Goal: Check status: Check status

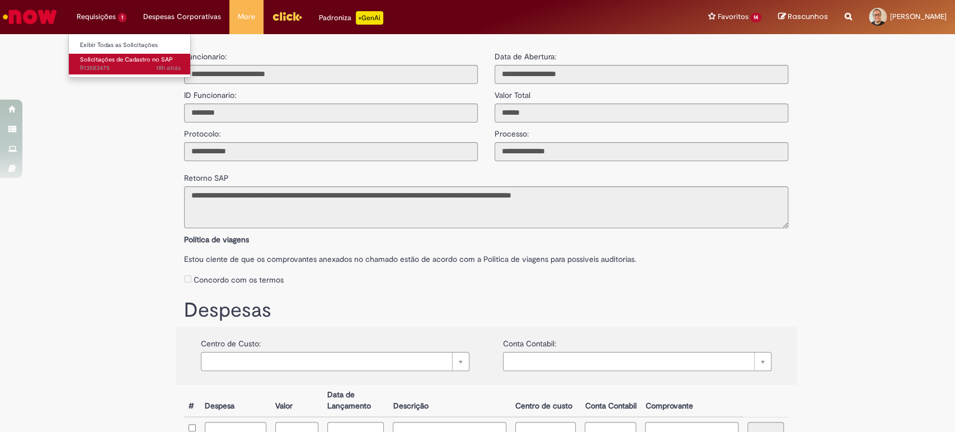
click at [106, 57] on span "Solicitações de Cadastro no SAP" at bounding box center [126, 59] width 93 height 8
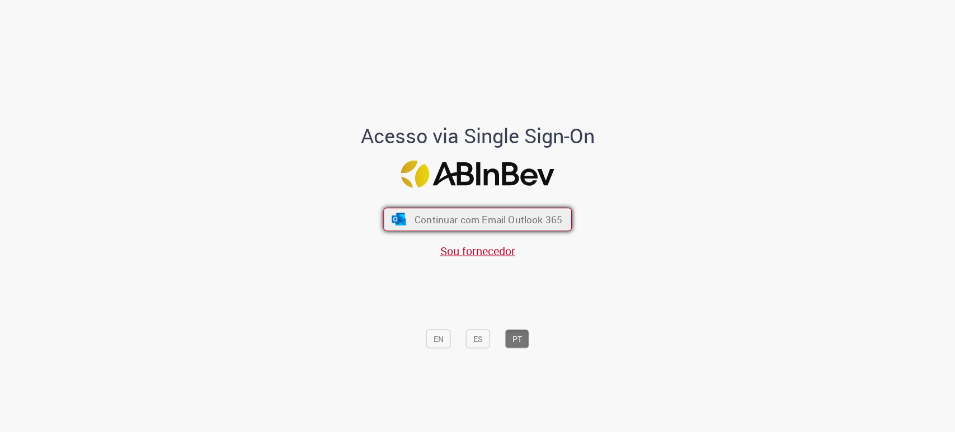
click at [453, 223] on span "Continuar com Email Outlook 365" at bounding box center [489, 219] width 148 height 13
click at [498, 220] on span "Continuar com Email Outlook 365" at bounding box center [489, 219] width 148 height 13
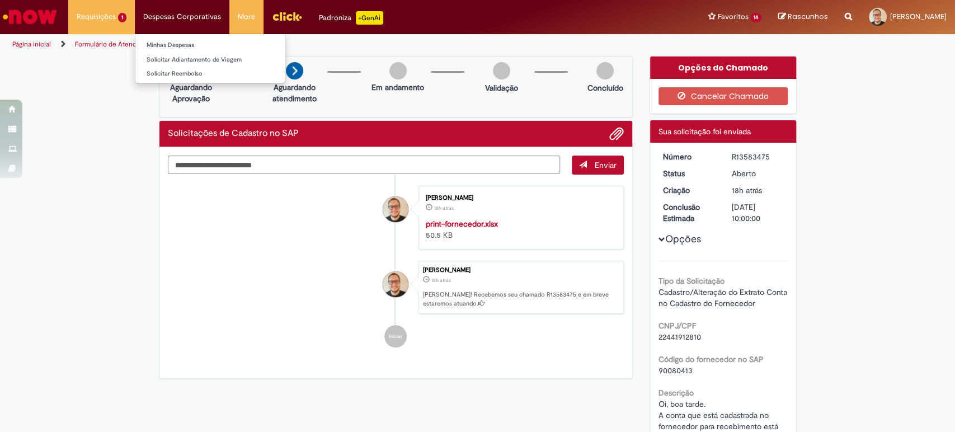
click at [168, 15] on li "Despesas Corporativas Minhas Despesas Solicitar Adiantamento de Viagem Solicita…" at bounding box center [182, 17] width 95 height 34
click at [171, 43] on link "Minhas Despesas" at bounding box center [209, 45] width 149 height 12
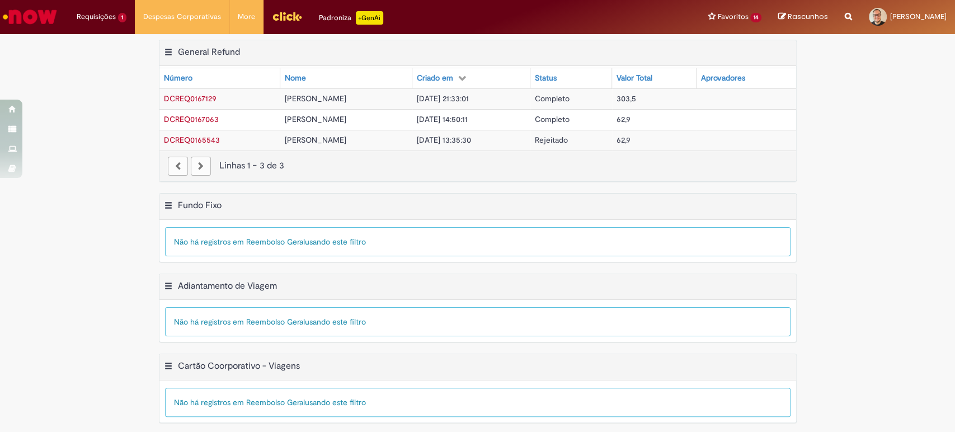
click at [308, 100] on span "[PERSON_NAME]" at bounding box center [316, 98] width 62 height 10
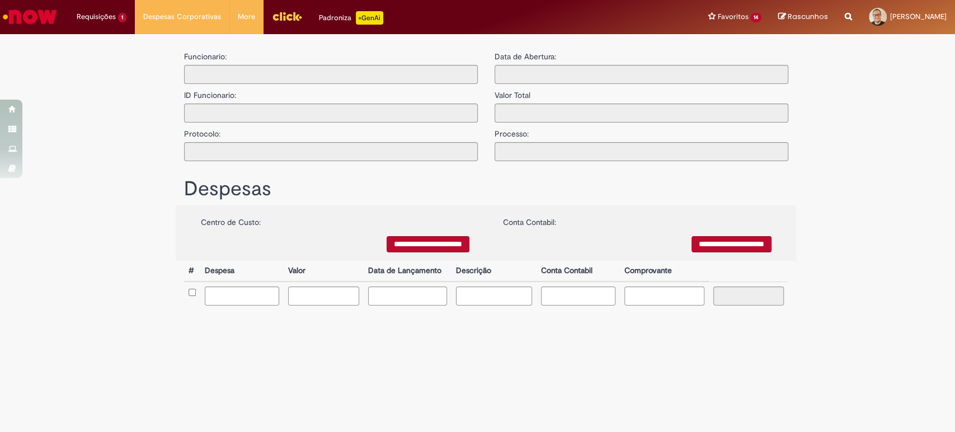
type input "**********"
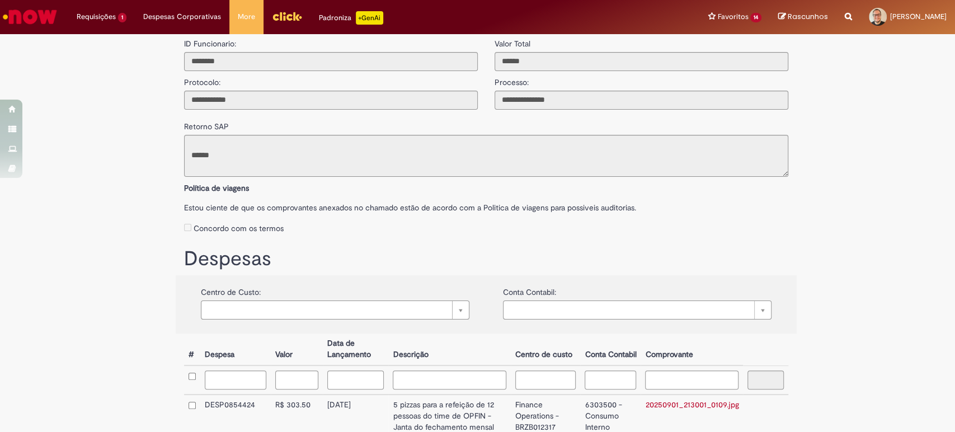
scroll to position [124, 0]
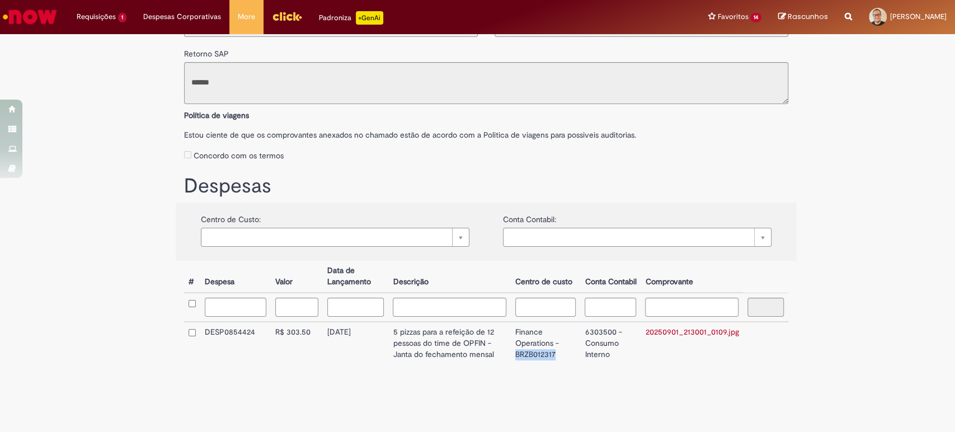
drag, startPoint x: 553, startPoint y: 355, endPoint x: 508, endPoint y: 350, distance: 45.5
click at [511, 350] on td "Finance Operations - BRZB012317" at bounding box center [546, 343] width 70 height 43
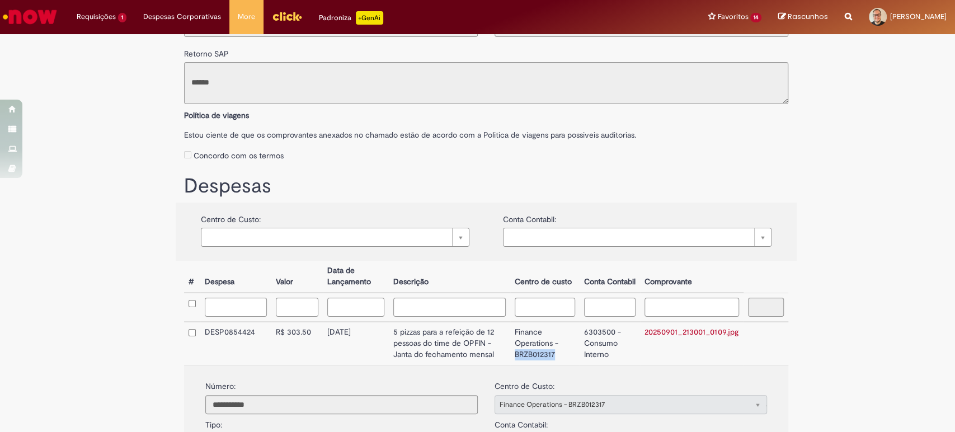
copy td "BRZB012317"
